Goal: Information Seeking & Learning: Learn about a topic

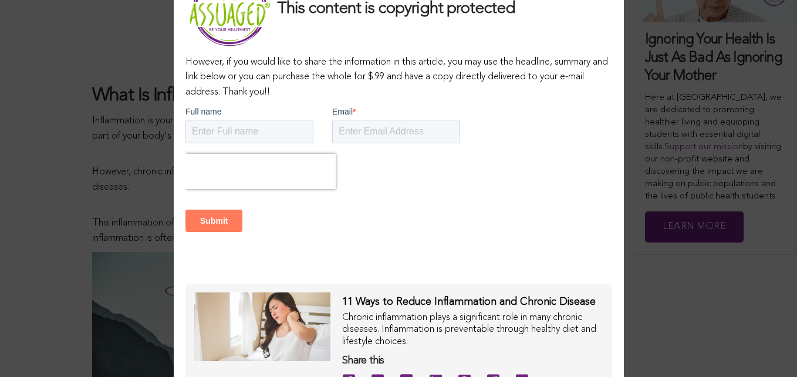
click at [772, 33] on div "This content is copyright protected However, if you would like to share the inf…" at bounding box center [398, 188] width 797 height 377
click at [596, 43] on h3 "This content is copyright protected" at bounding box center [398, 8] width 427 height 81
click at [703, 341] on div "This content is copyright protected However, if you would like to share the inf…" at bounding box center [398, 188] width 797 height 377
click at [703, 340] on div "This content is copyright protected However, if you would like to share the inf…" at bounding box center [398, 188] width 797 height 377
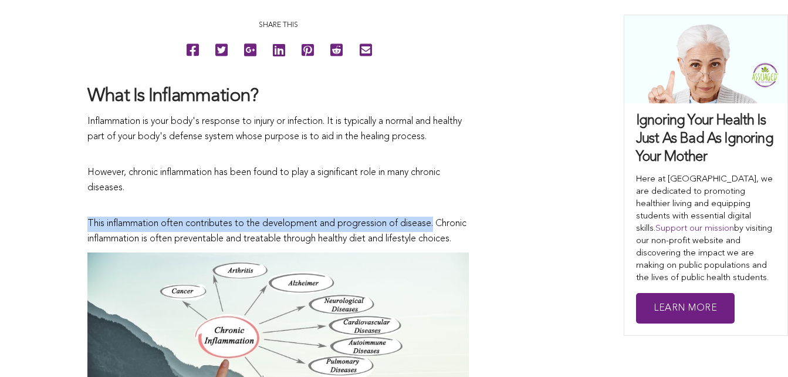
drag, startPoint x: 80, startPoint y: 222, endPoint x: 438, endPoint y: 217, distance: 357.9
copy span "This inflammation often contributes to the development and progression of disea…"
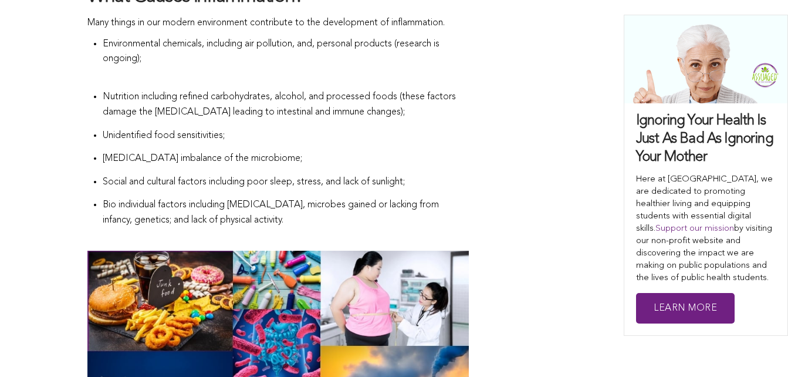
drag, startPoint x: 87, startPoint y: 34, endPoint x: 304, endPoint y: 241, distance: 299.6
copy span "Many things in our modern environment contribute to the development of inflamma…"
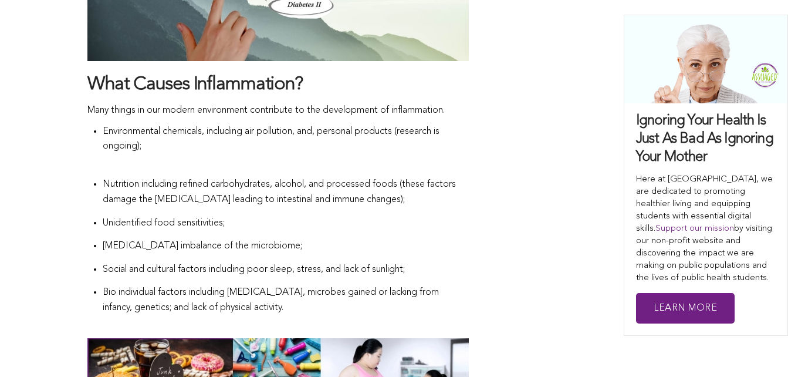
scroll to position [1056, 0]
